Goal: Check status: Check status

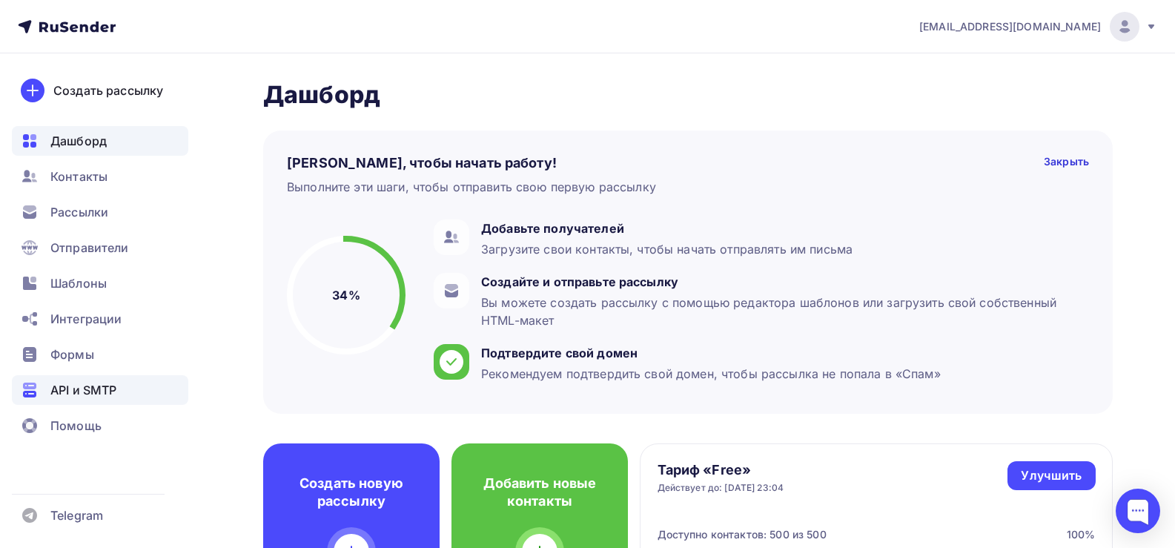
click at [70, 394] on span "API и SMTP" at bounding box center [83, 390] width 66 height 18
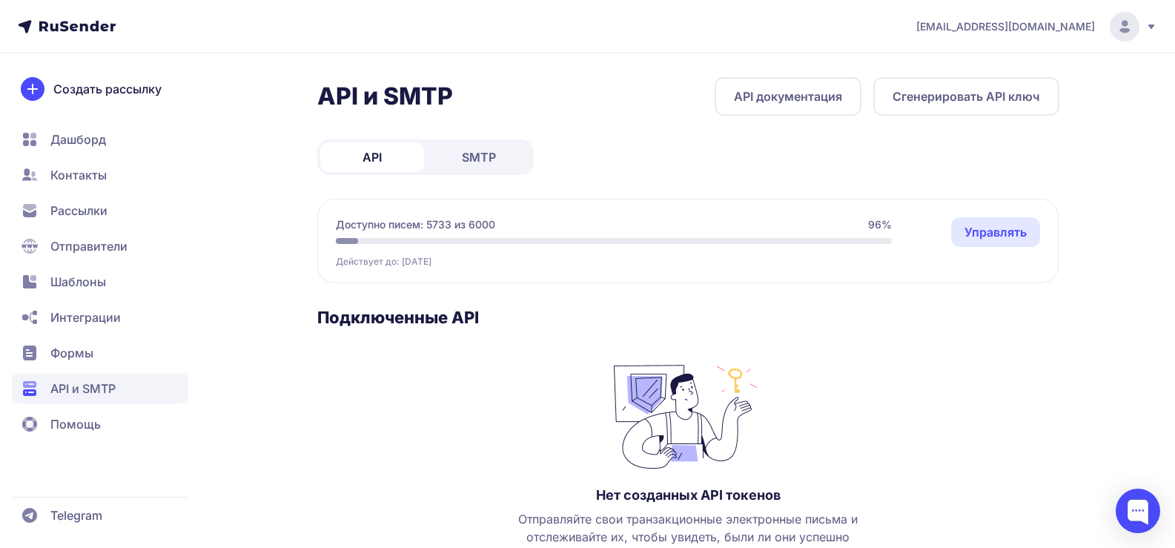
click at [475, 156] on span "SMTP" at bounding box center [479, 157] width 34 height 18
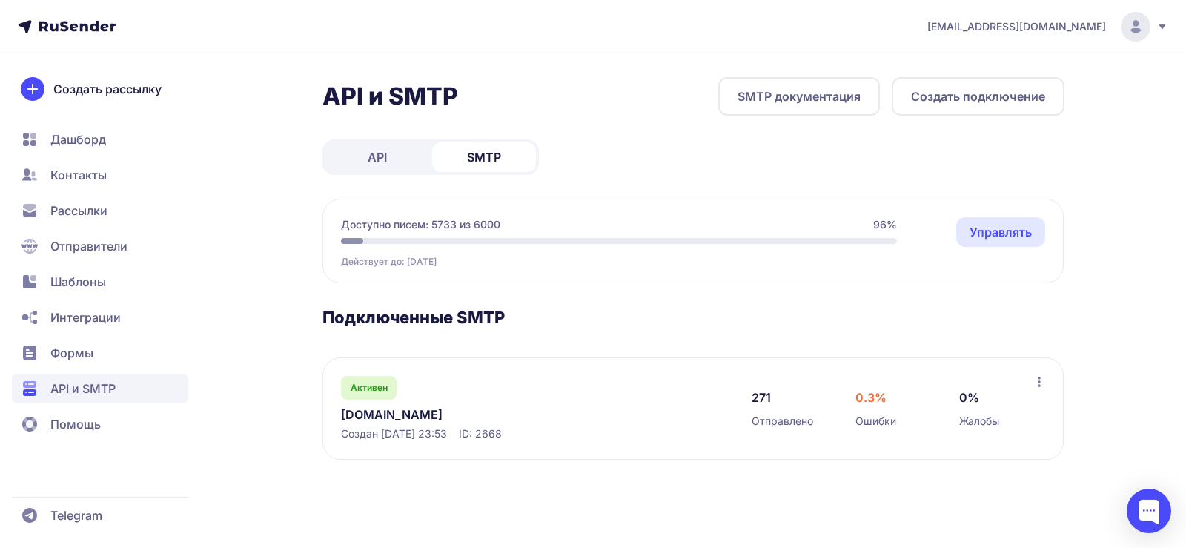
click at [382, 413] on link "Dudinae.ru" at bounding box center [493, 415] width 304 height 18
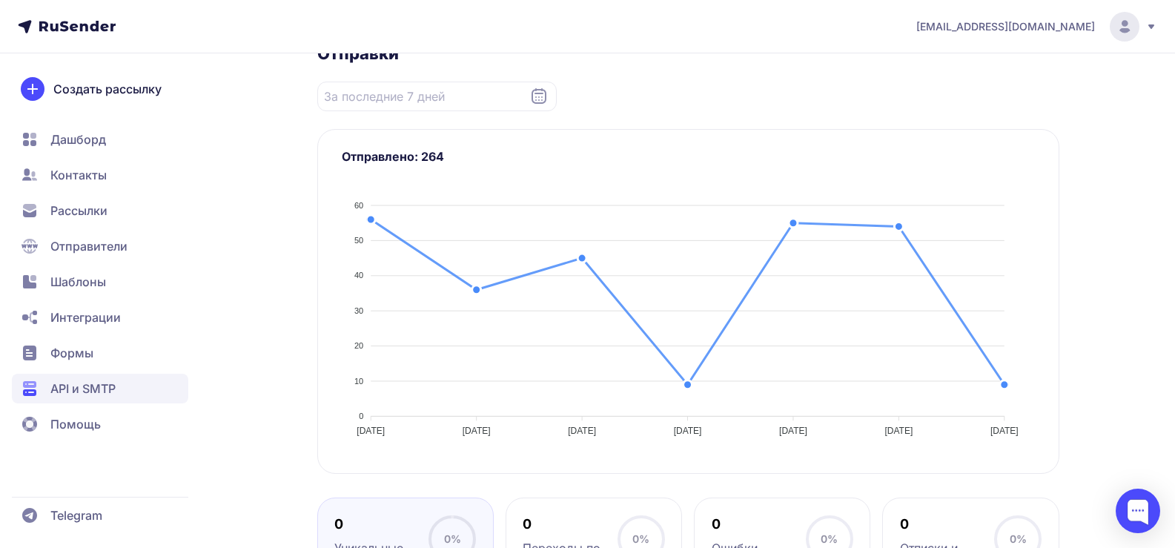
scroll to position [74, 0]
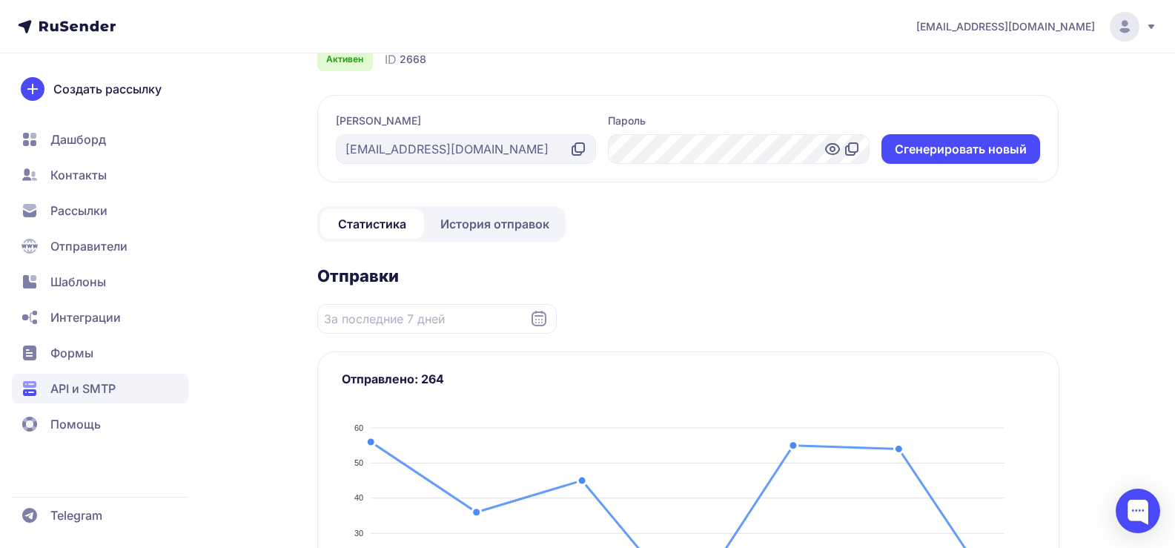
click at [477, 231] on span "История отправок" at bounding box center [494, 224] width 109 height 18
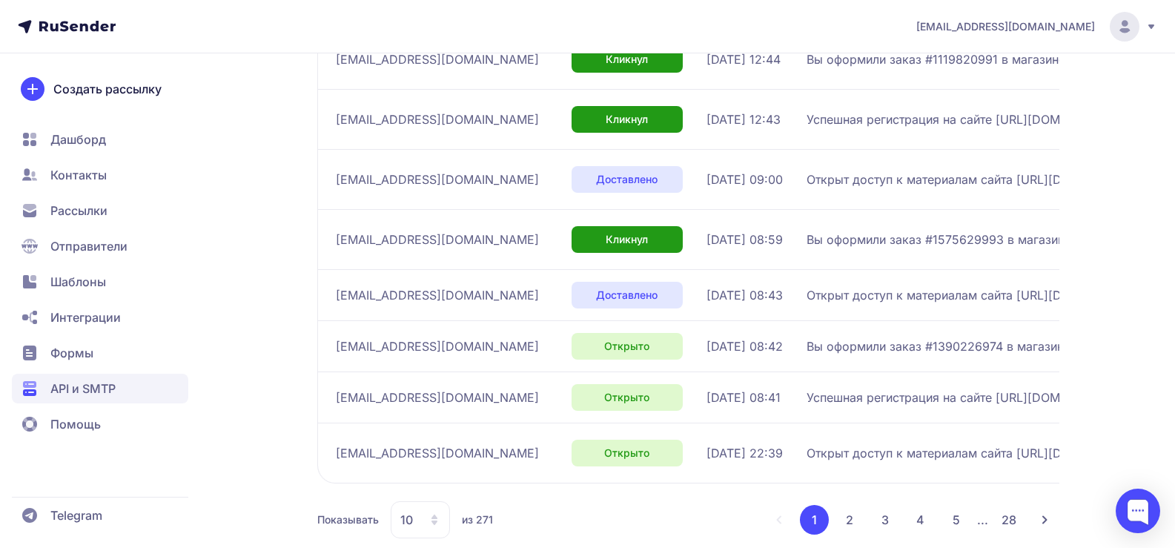
scroll to position [465, 0]
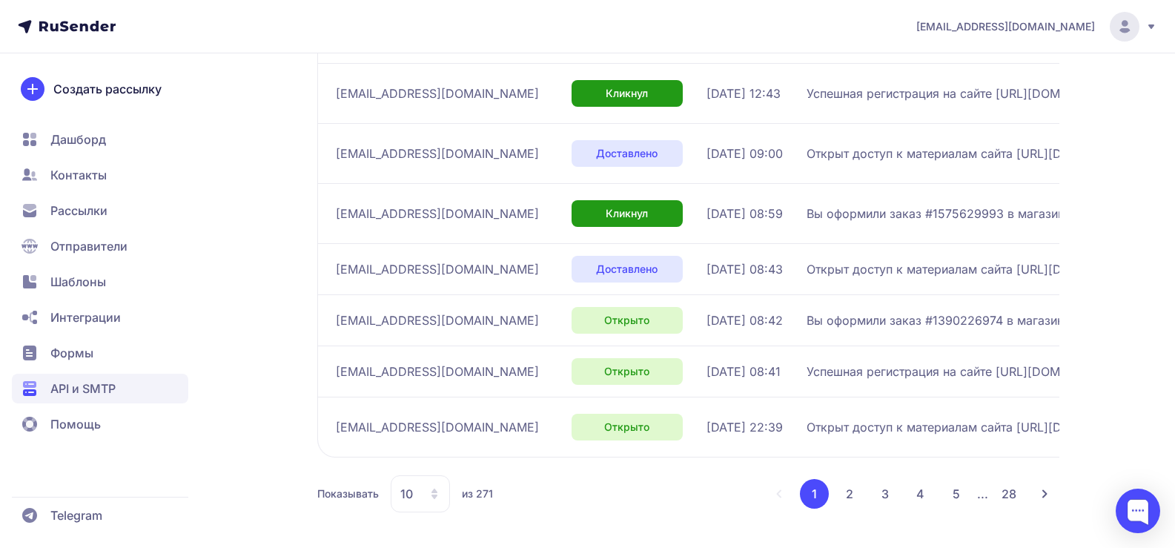
click at [852, 499] on button "2" at bounding box center [850, 494] width 30 height 30
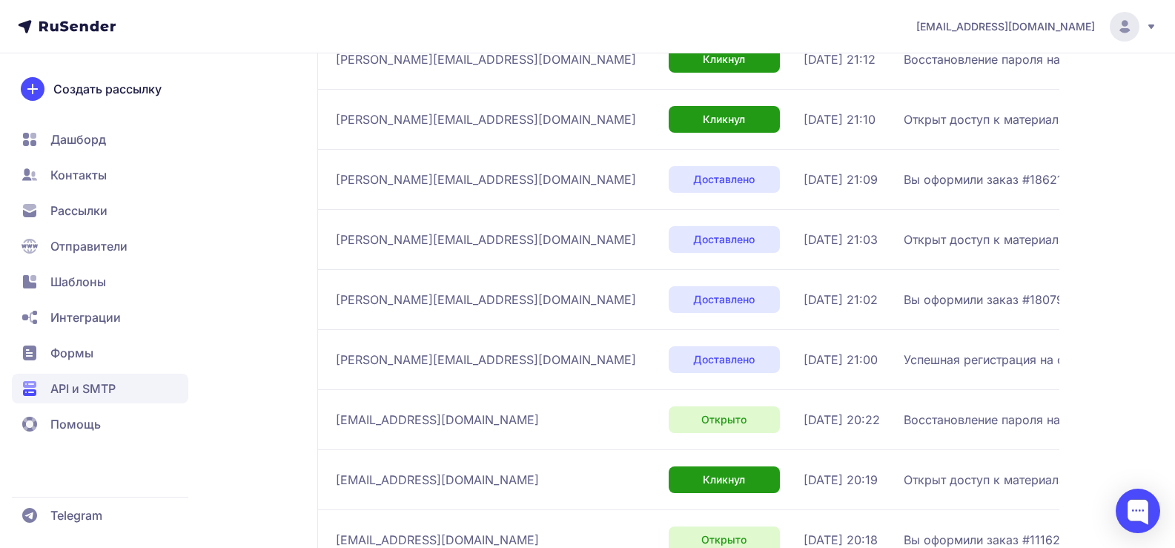
scroll to position [500, 0]
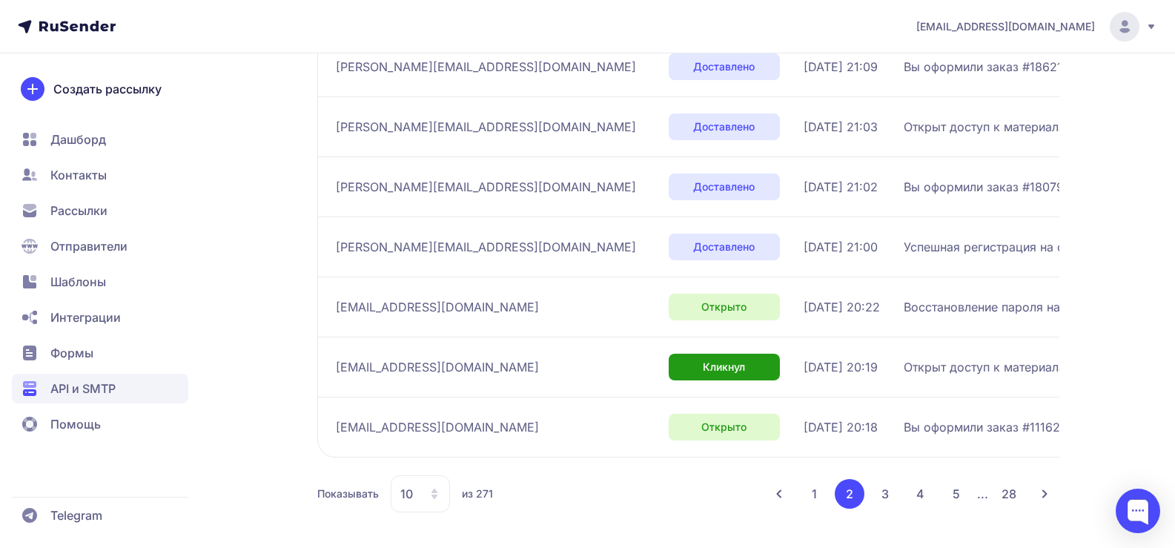
click at [785, 498] on icon at bounding box center [779, 494] width 12 height 12
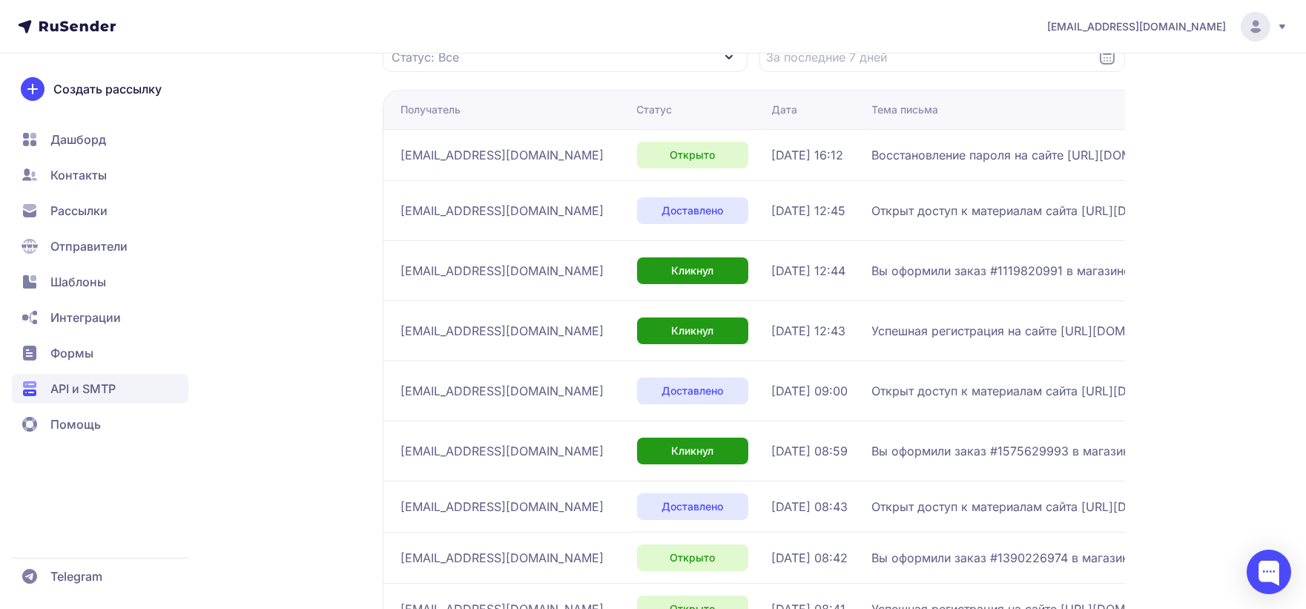
scroll to position [247, 0]
